Goal: Task Accomplishment & Management: Manage account settings

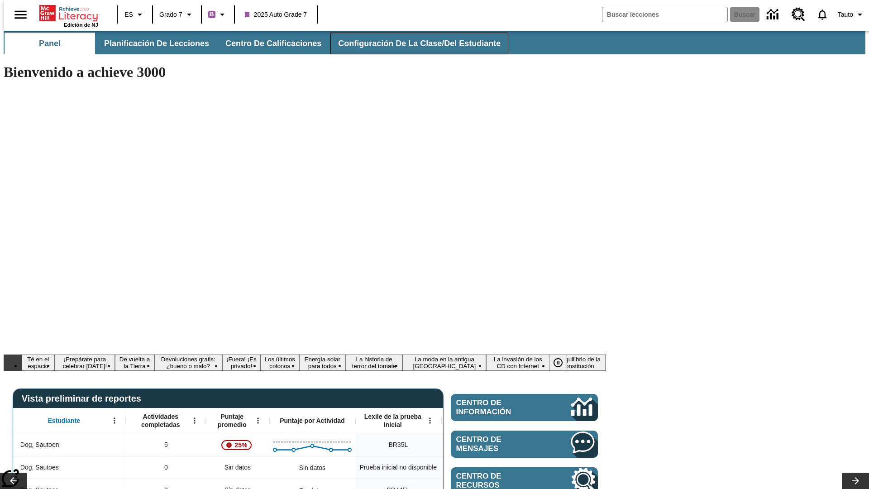
click at [410, 43] on span "Configuración de la clase/del estudiante" at bounding box center [419, 43] width 163 height 10
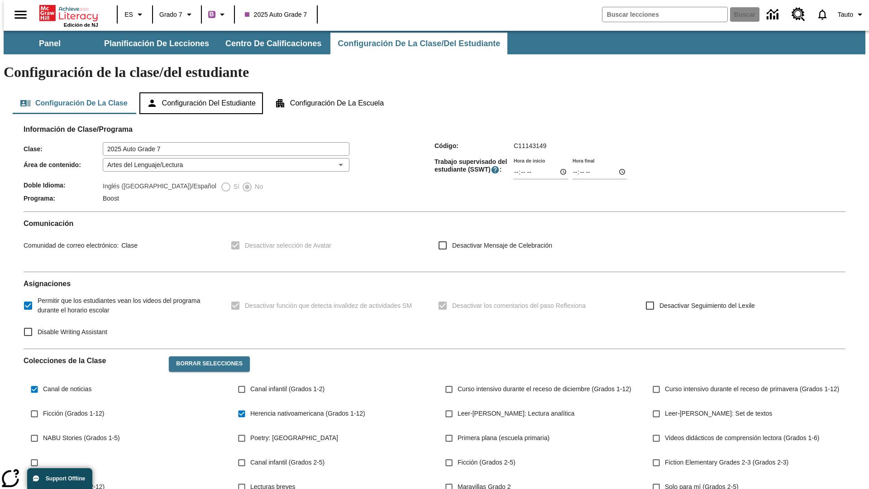
click at [202, 92] on button "Configuración del estudiante" at bounding box center [201, 103] width 124 height 22
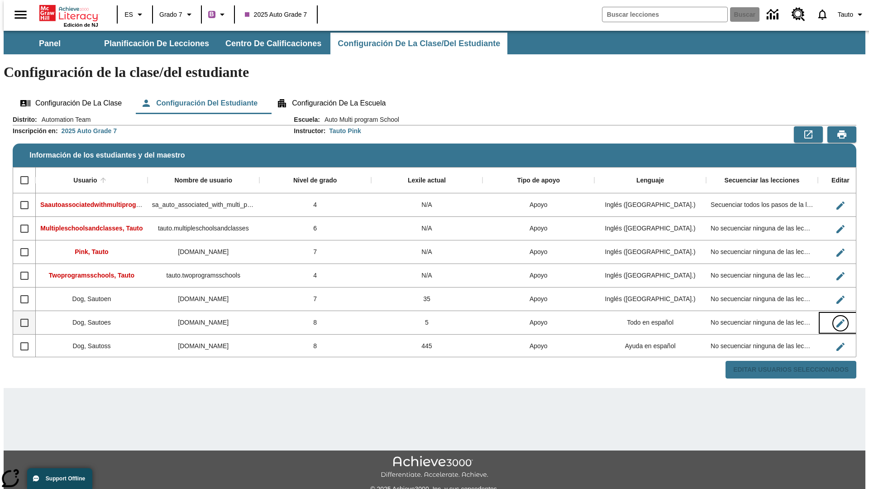
click at [837, 319] on icon "Editar Usuario" at bounding box center [841, 323] width 8 height 8
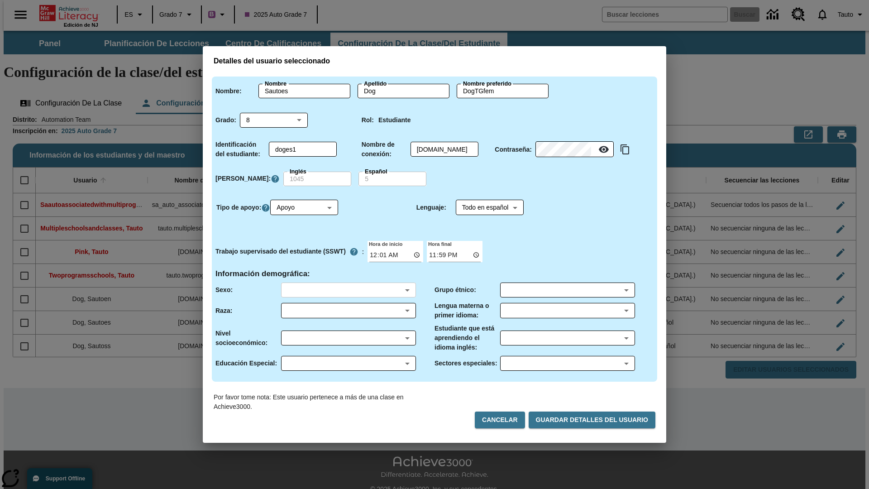
click at [348, 290] on body "Saltar al contenido principal Edición de NJ ES Grado 7 B 2025 Auto Grade 7 Busc…" at bounding box center [435, 270] width 862 height 478
click at [348, 311] on body "Saltar al contenido principal Edición de NJ ES Grado 7 B 2025 Auto Grade 7 Busc…" at bounding box center [435, 270] width 862 height 478
click at [348, 338] on body "Saltar al contenido principal Edición de NJ ES Grado 7 B 2025 Auto Grade 7 Busc…" at bounding box center [435, 270] width 862 height 478
click at [348, 363] on body "Saltar al contenido principal Edición de NJ ES Grado 7 B 2025 Auto Grade 7 Busc…" at bounding box center [435, 270] width 862 height 478
click at [567, 290] on body "Saltar al contenido principal Edición de NJ ES Grado 7 B 2025 Auto Grade 7 Busc…" at bounding box center [435, 270] width 862 height 478
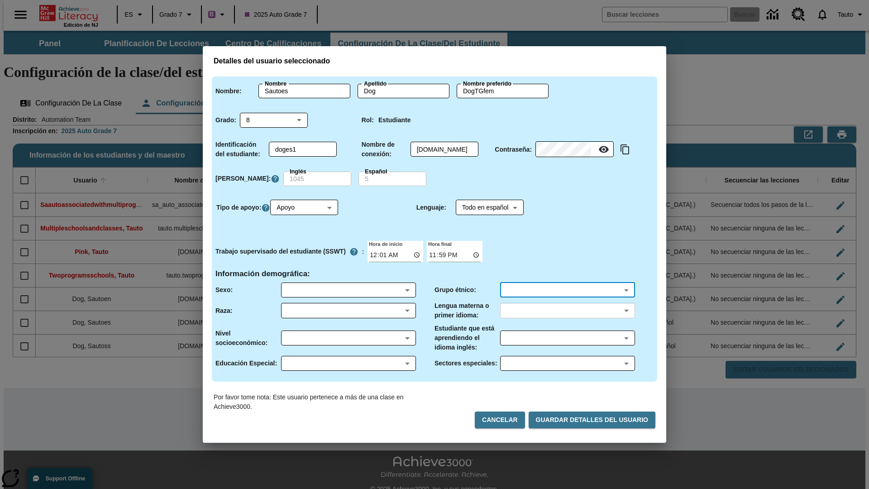
click at [567, 311] on body "Saltar al contenido principal Edición de NJ ES Grado 7 B 2025 Auto Grade 7 Busc…" at bounding box center [435, 270] width 862 height 478
